Goal: Task Accomplishment & Management: Understand process/instructions

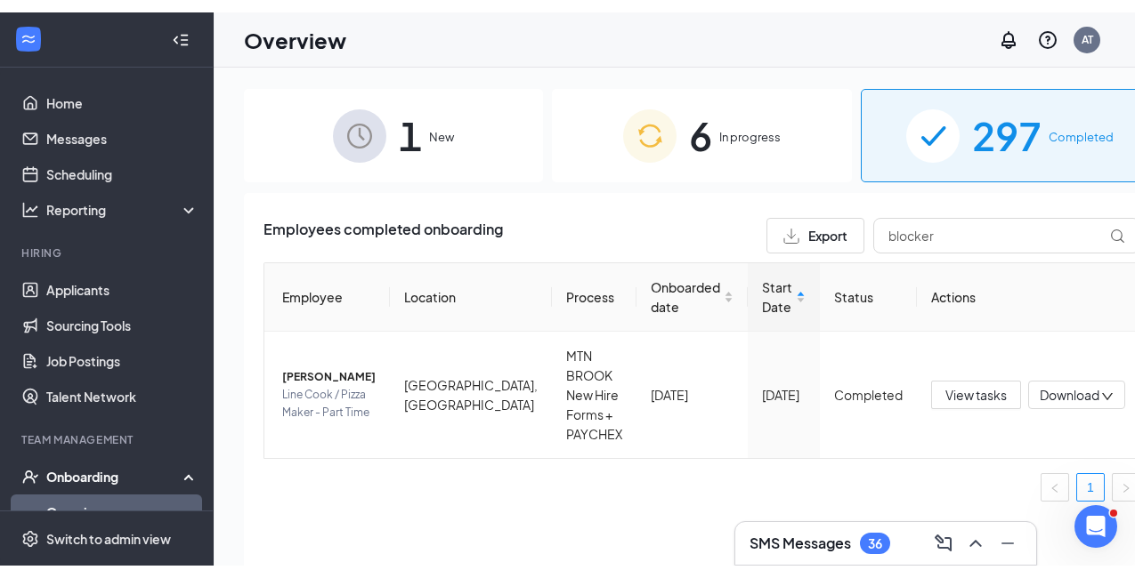
scroll to position [124, 0]
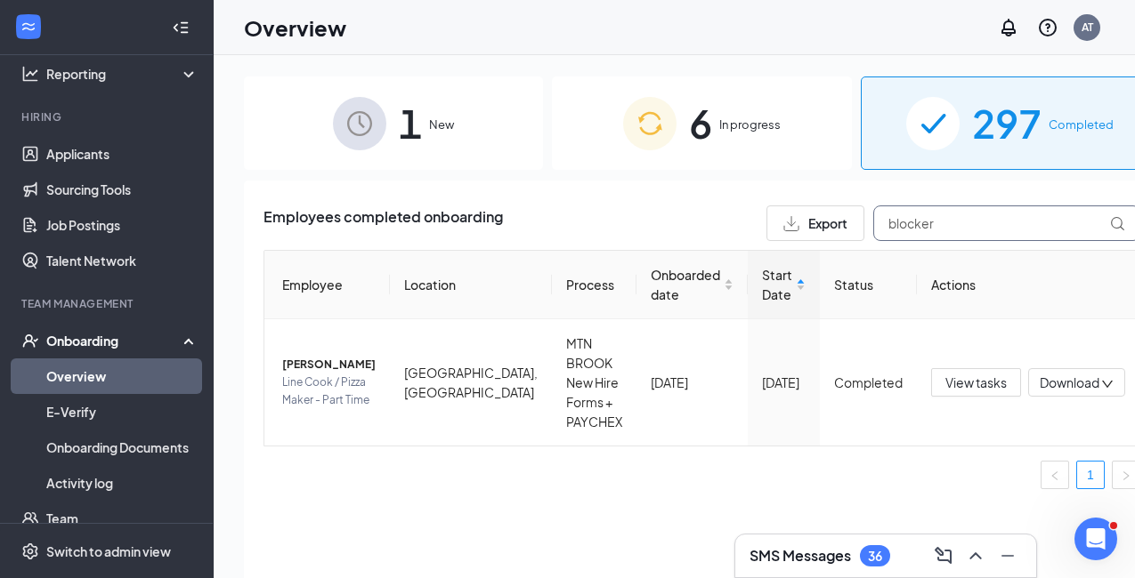
click at [873, 229] on input "blocker" at bounding box center [1006, 224] width 267 height 36
type input "[PERSON_NAME]"
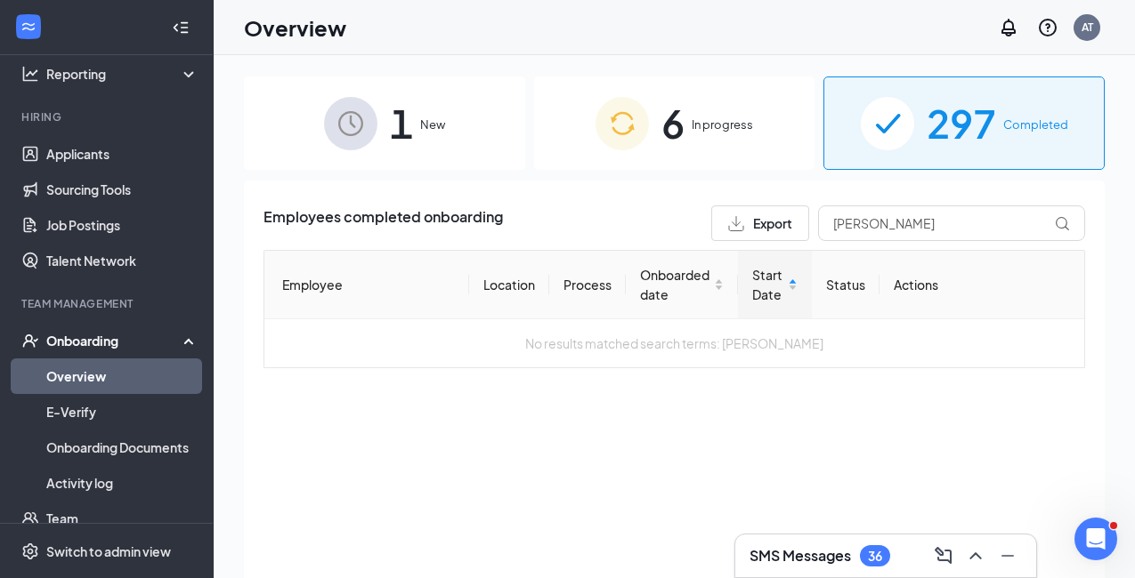
drag, startPoint x: 868, startPoint y: 229, endPoint x: 730, endPoint y: 126, distance: 171.8
click at [730, 126] on span "In progress" at bounding box center [721, 125] width 61 height 18
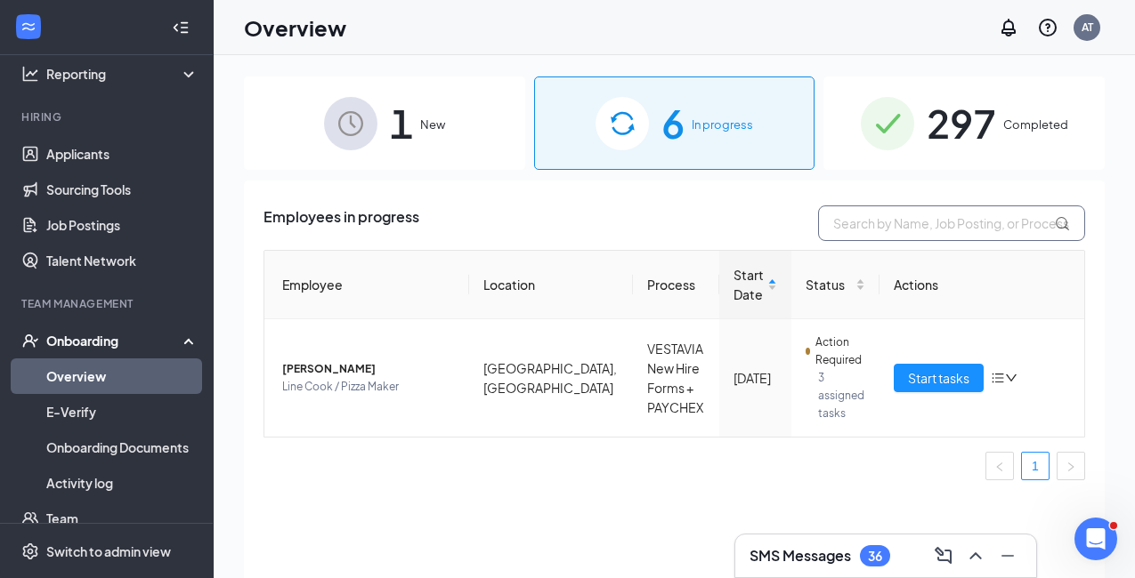
click at [863, 218] on input "text" at bounding box center [951, 224] width 267 height 36
click at [1011, 367] on div "Start tasks" at bounding box center [981, 378] width 176 height 28
click at [1012, 376] on icon "down" at bounding box center [1011, 378] width 12 height 12
click at [998, 336] on td "Start tasks" at bounding box center [981, 377] width 205 height 117
click at [906, 384] on button "Start tasks" at bounding box center [938, 378] width 90 height 28
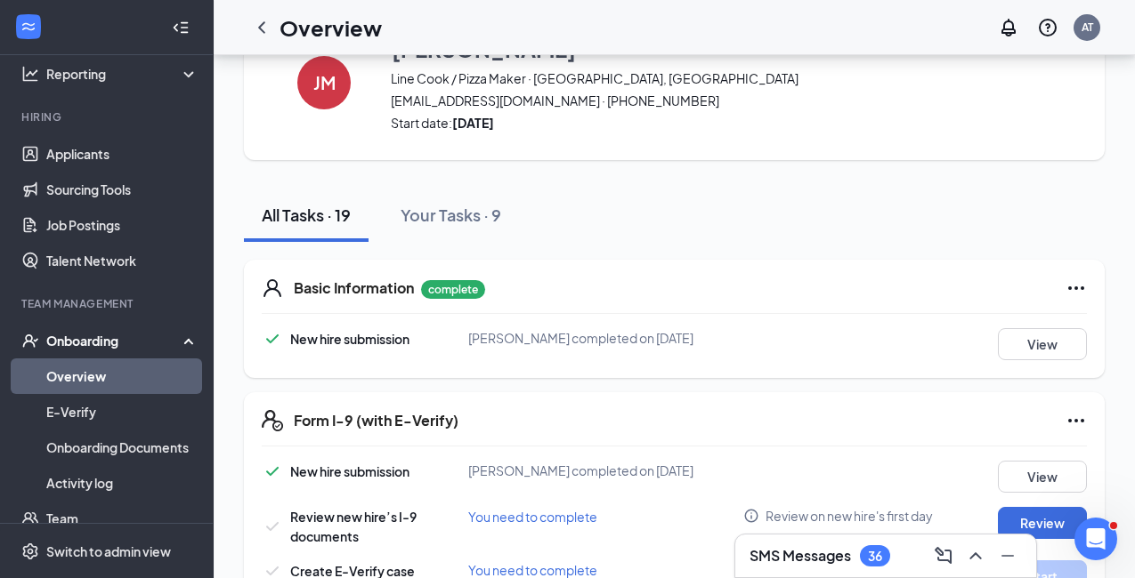
scroll to position [31, 0]
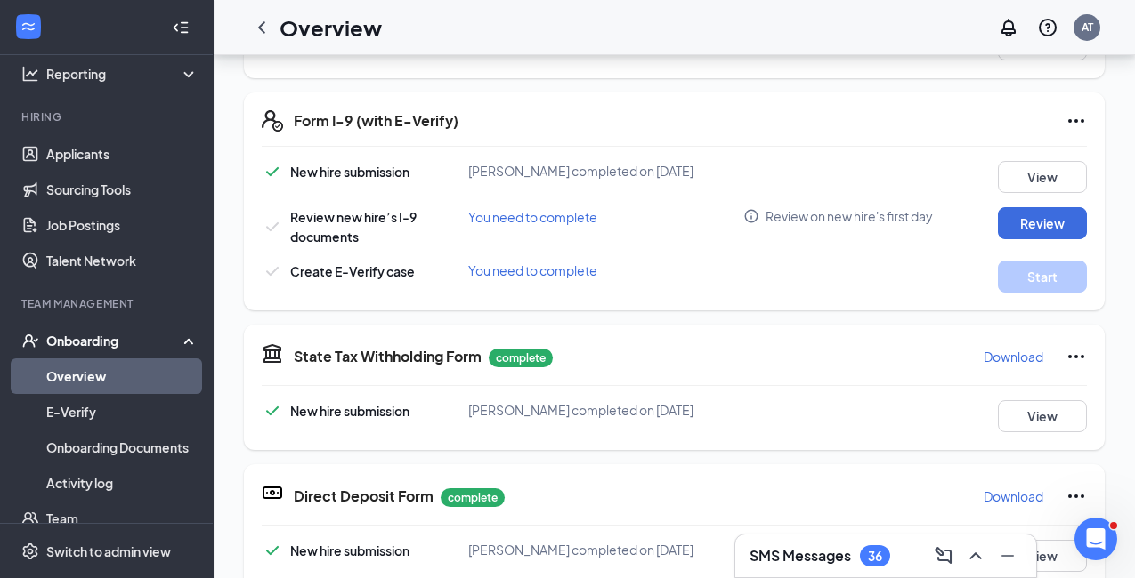
click at [751, 216] on icon "Info" at bounding box center [750, 216] width 13 height 13
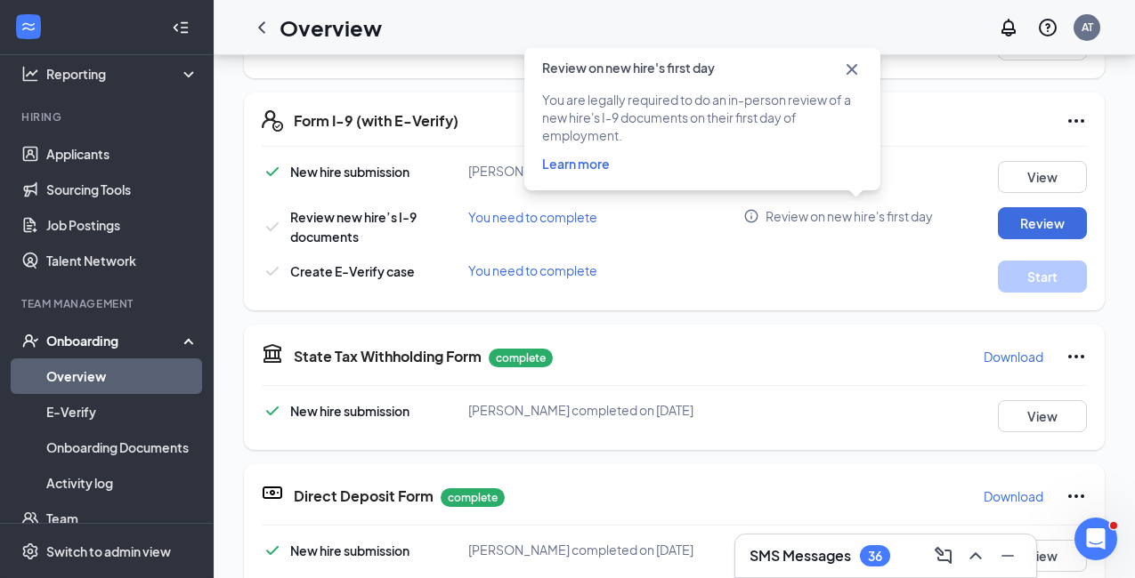
click at [858, 70] on icon "Cross" at bounding box center [851, 69] width 21 height 21
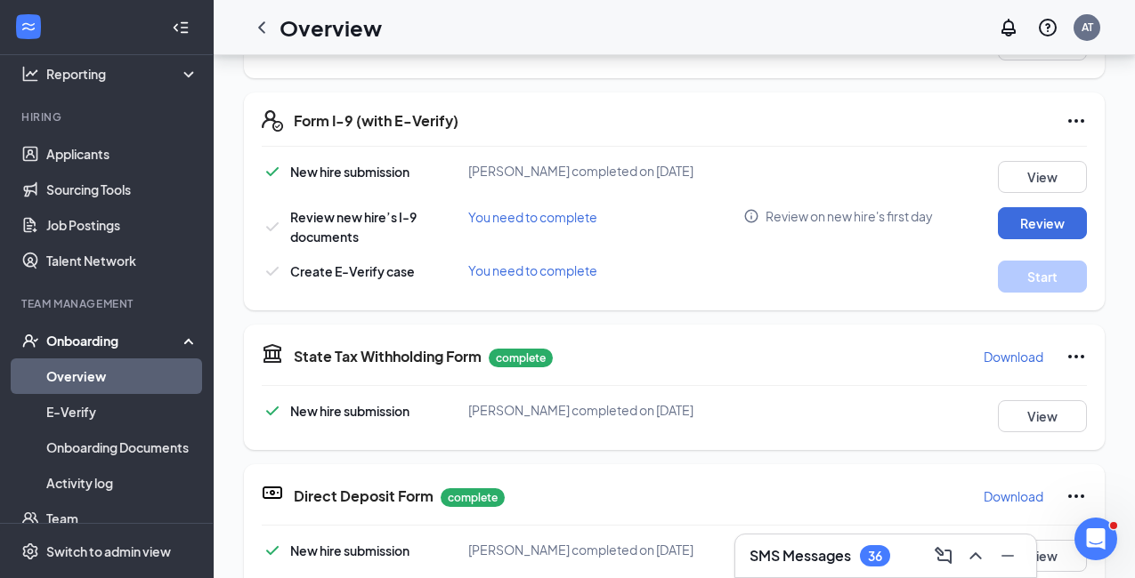
scroll to position [508, 0]
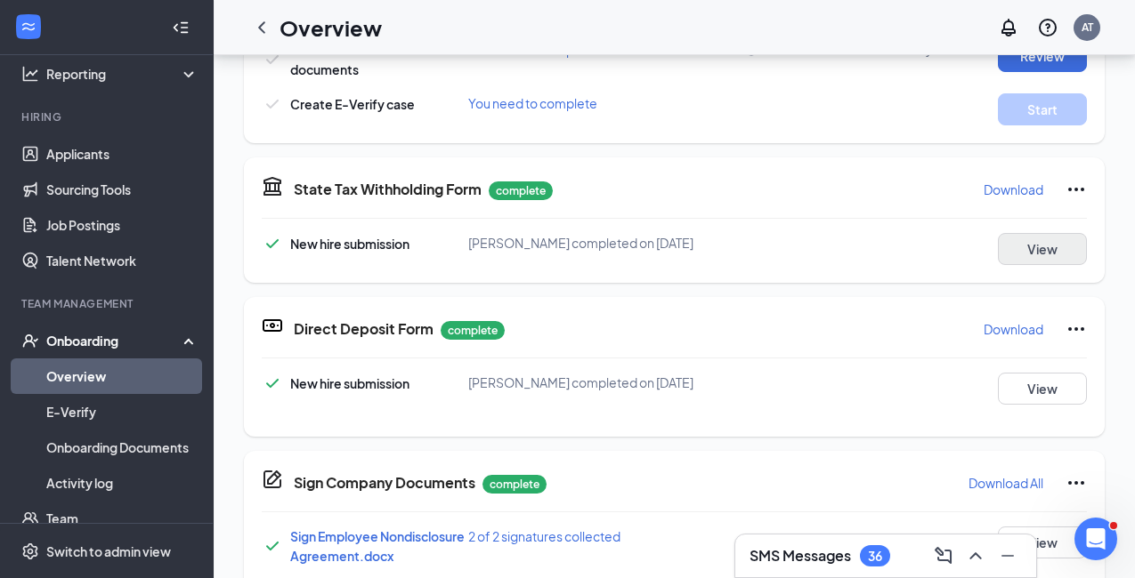
click at [1038, 243] on button "View" at bounding box center [1042, 249] width 89 height 32
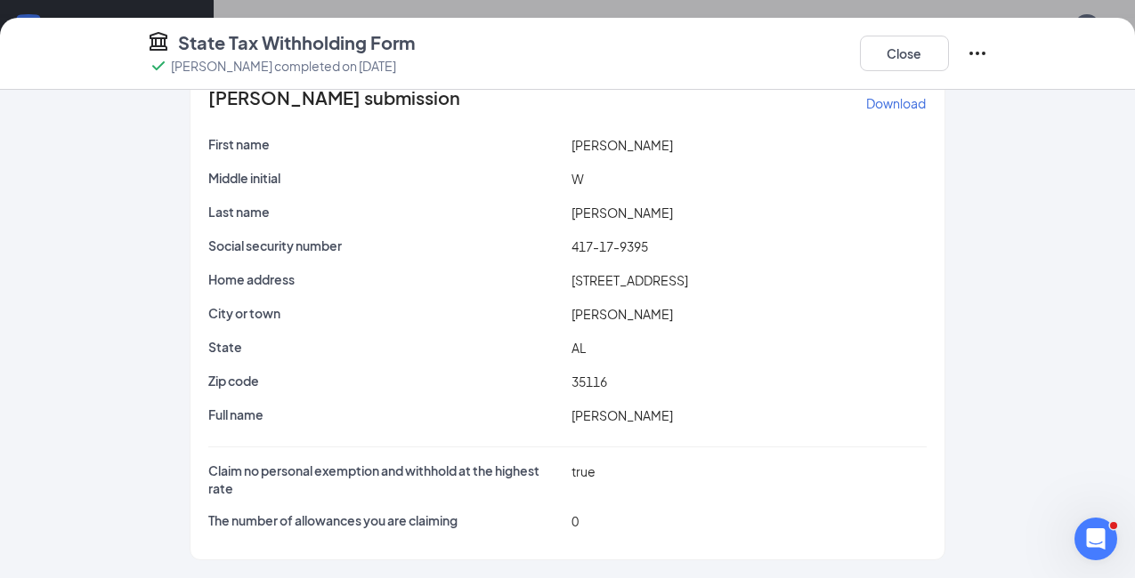
scroll to position [41, 0]
click at [890, 66] on button "Close" at bounding box center [904, 54] width 89 height 36
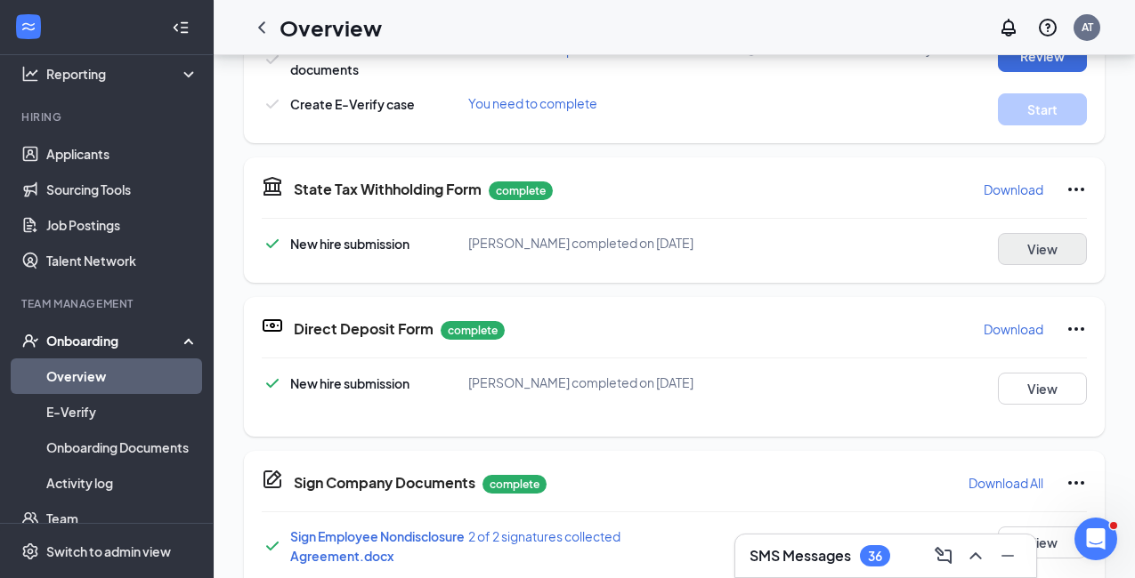
click at [1034, 243] on button "View" at bounding box center [1042, 249] width 89 height 32
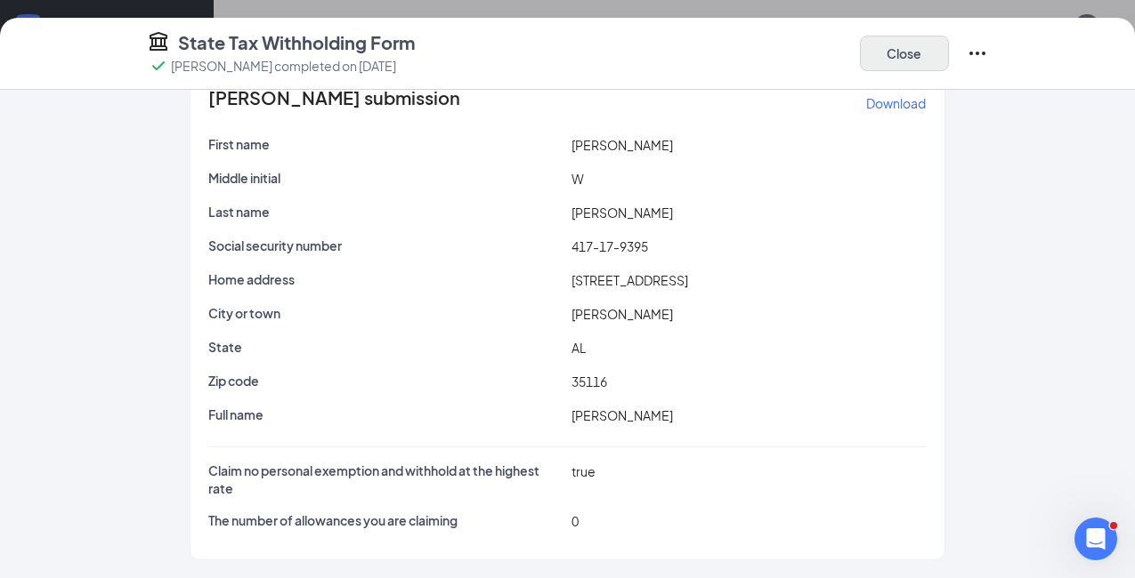
click at [922, 54] on button "Close" at bounding box center [904, 54] width 89 height 36
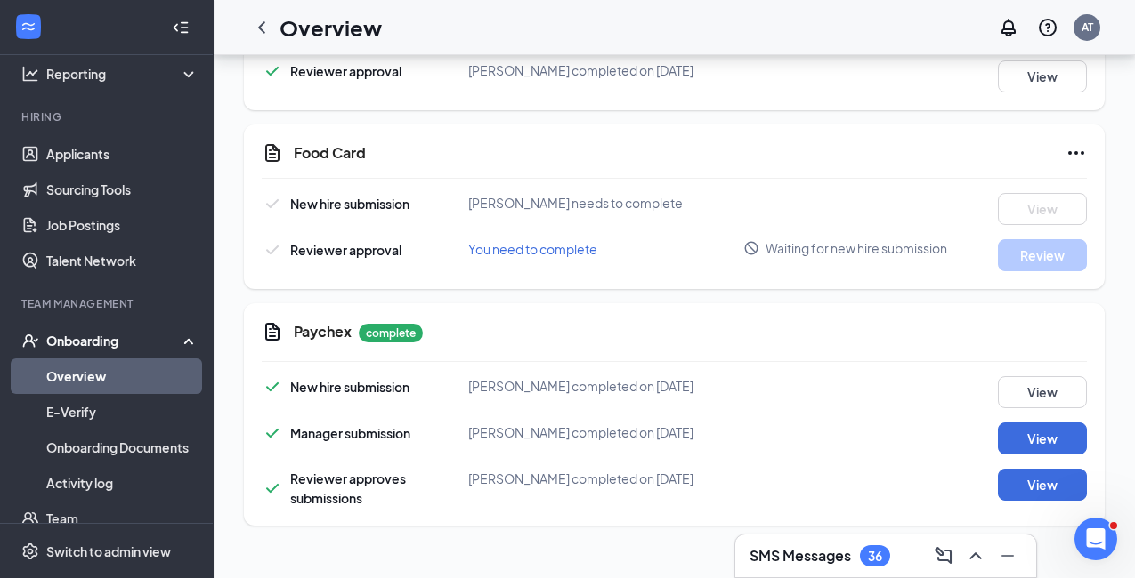
scroll to position [1440, 0]
click at [1017, 392] on button "View" at bounding box center [1042, 392] width 89 height 32
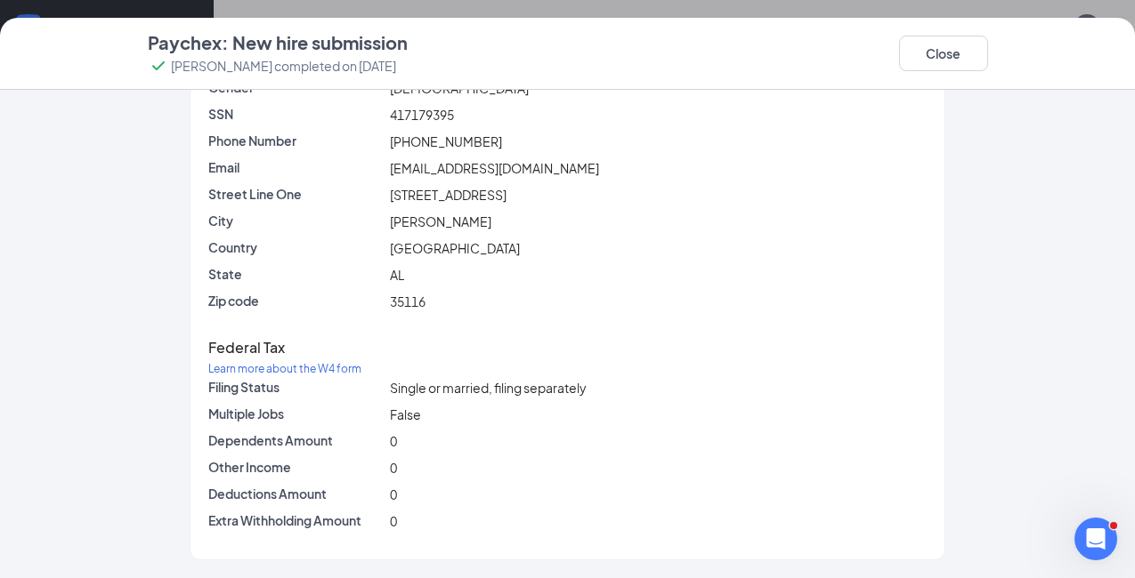
scroll to position [306, 0]
click at [933, 53] on button "Close" at bounding box center [943, 54] width 89 height 36
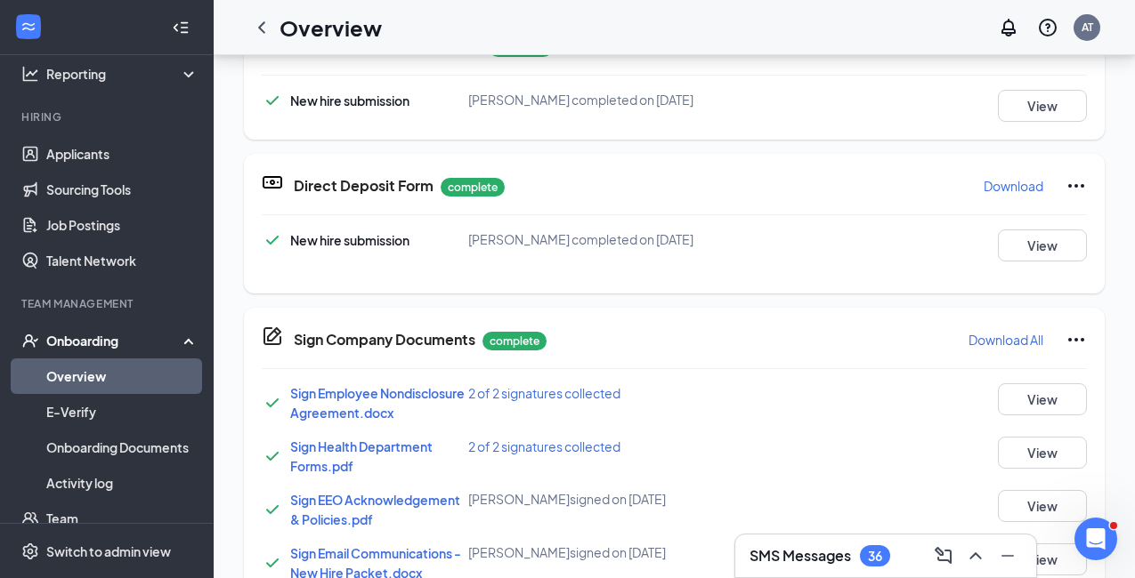
scroll to position [682, 0]
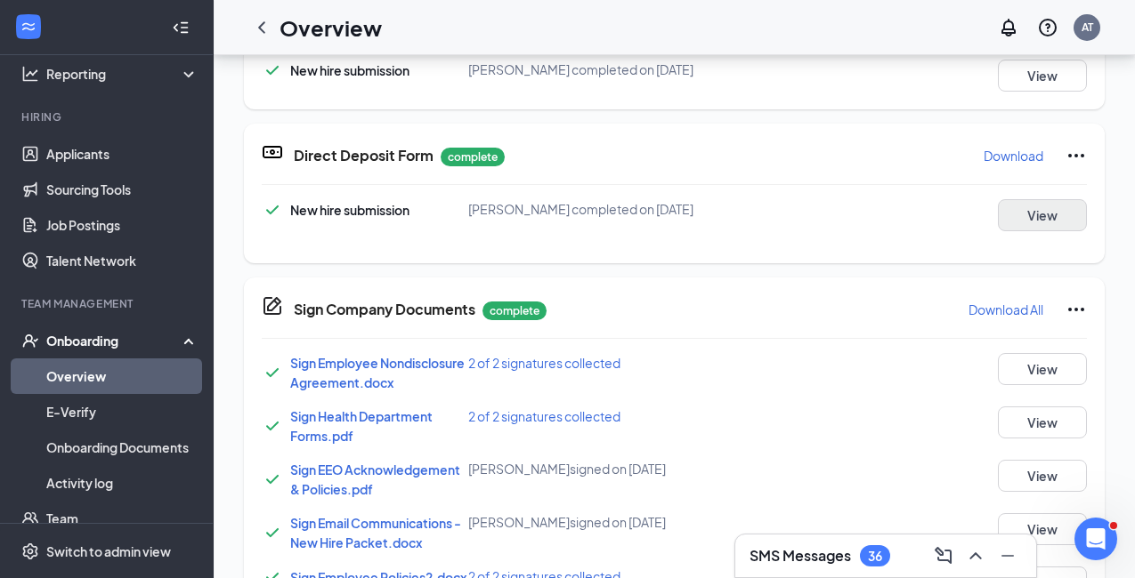
click at [1027, 215] on button "View" at bounding box center [1042, 215] width 89 height 32
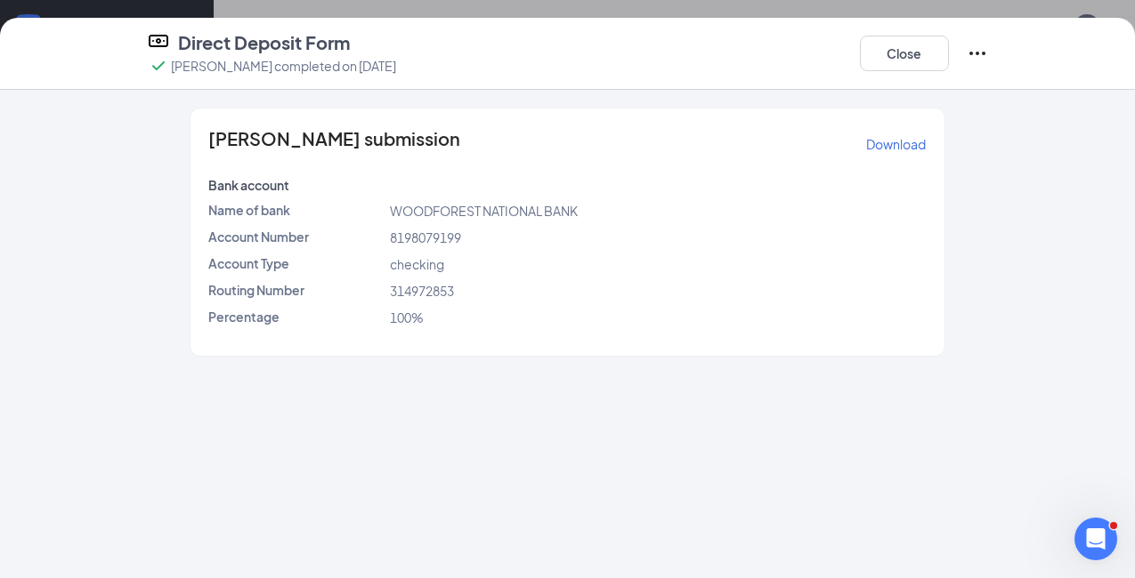
click at [435, 239] on span "8198079199" at bounding box center [425, 238] width 71 height 16
copy span "8198079199"
click at [419, 292] on span "314972853" at bounding box center [422, 291] width 64 height 16
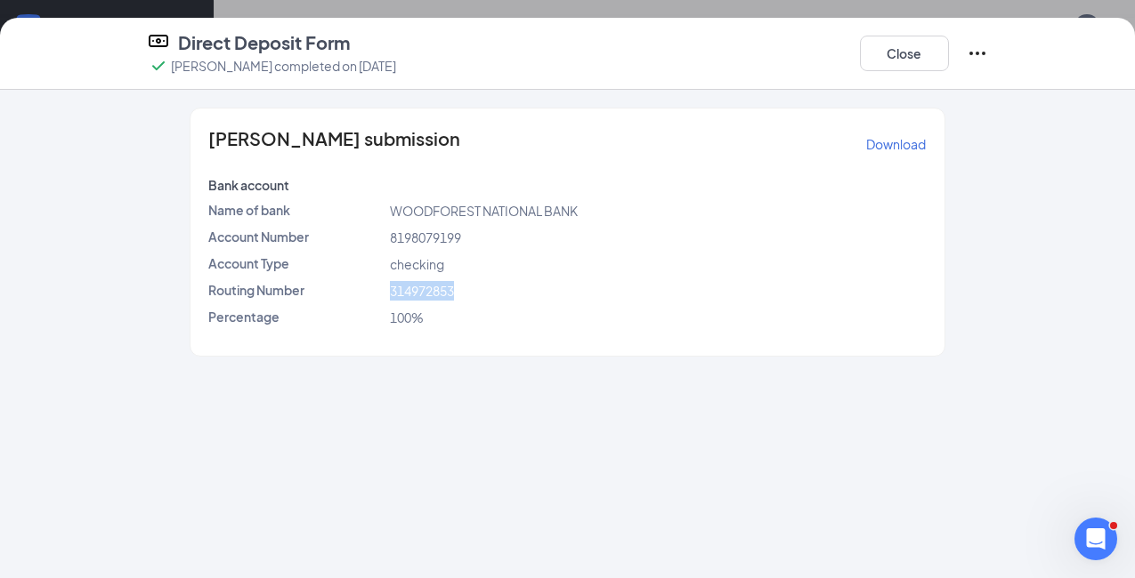
copy span "314972853"
click at [908, 60] on button "Close" at bounding box center [904, 54] width 89 height 36
